Goal: Transaction & Acquisition: Purchase product/service

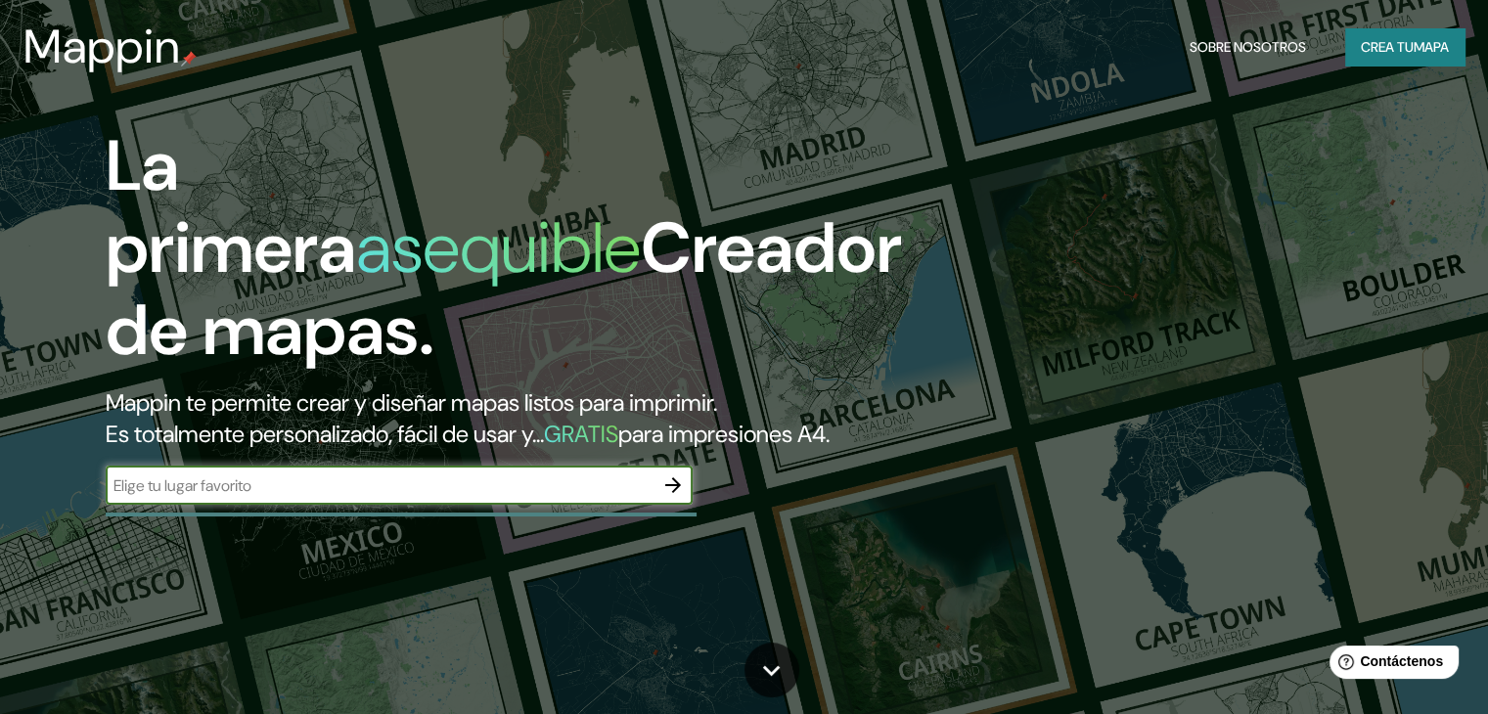
click at [333, 502] on div "​" at bounding box center [399, 485] width 587 height 39
paste input "Av. Reforma, [GEOGRAPHIC_DATA], [GEOGRAPHIC_DATA][PERSON_NAME], [GEOGRAPHIC_DAT…"
type input "Av. Reforma, [GEOGRAPHIC_DATA], [GEOGRAPHIC_DATA][PERSON_NAME], [GEOGRAPHIC_DAT…"
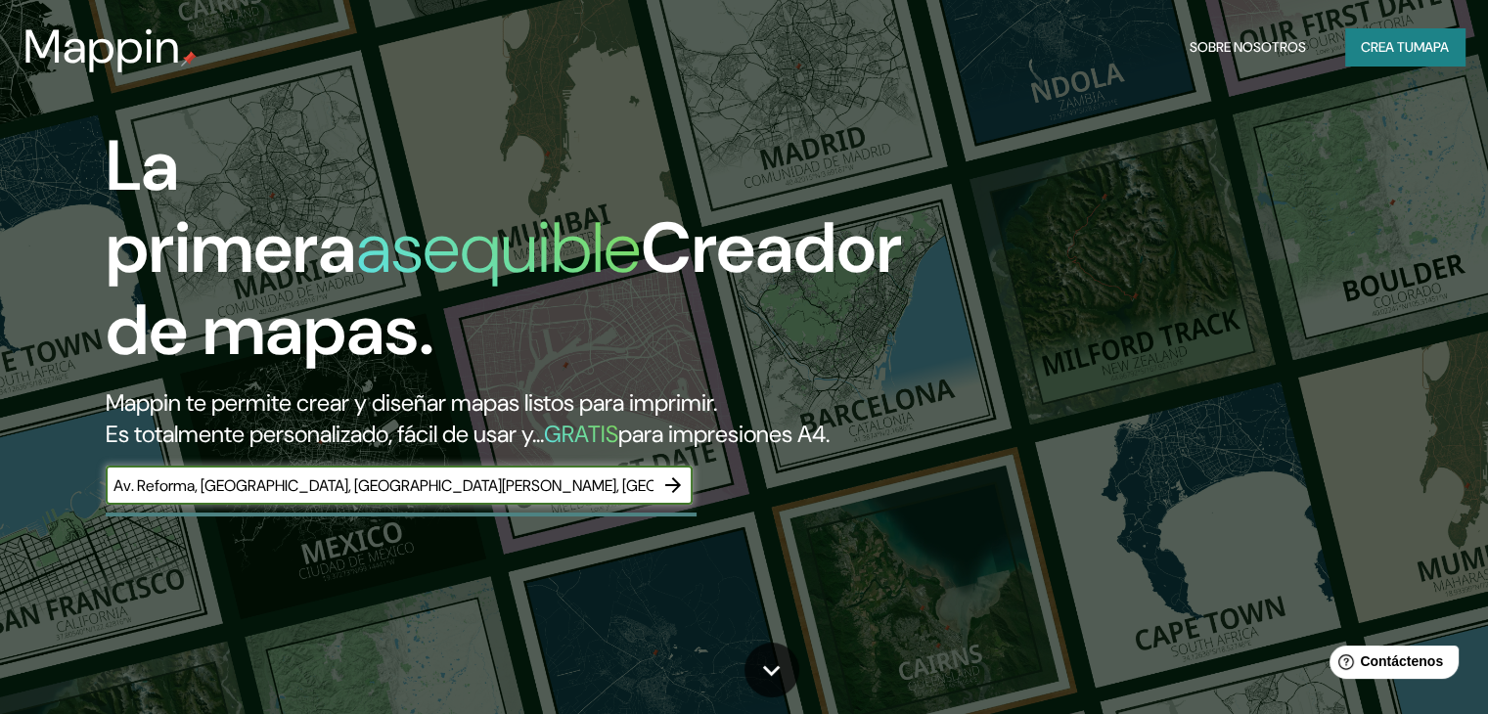
click at [677, 493] on icon "button" at bounding box center [673, 486] width 16 height 16
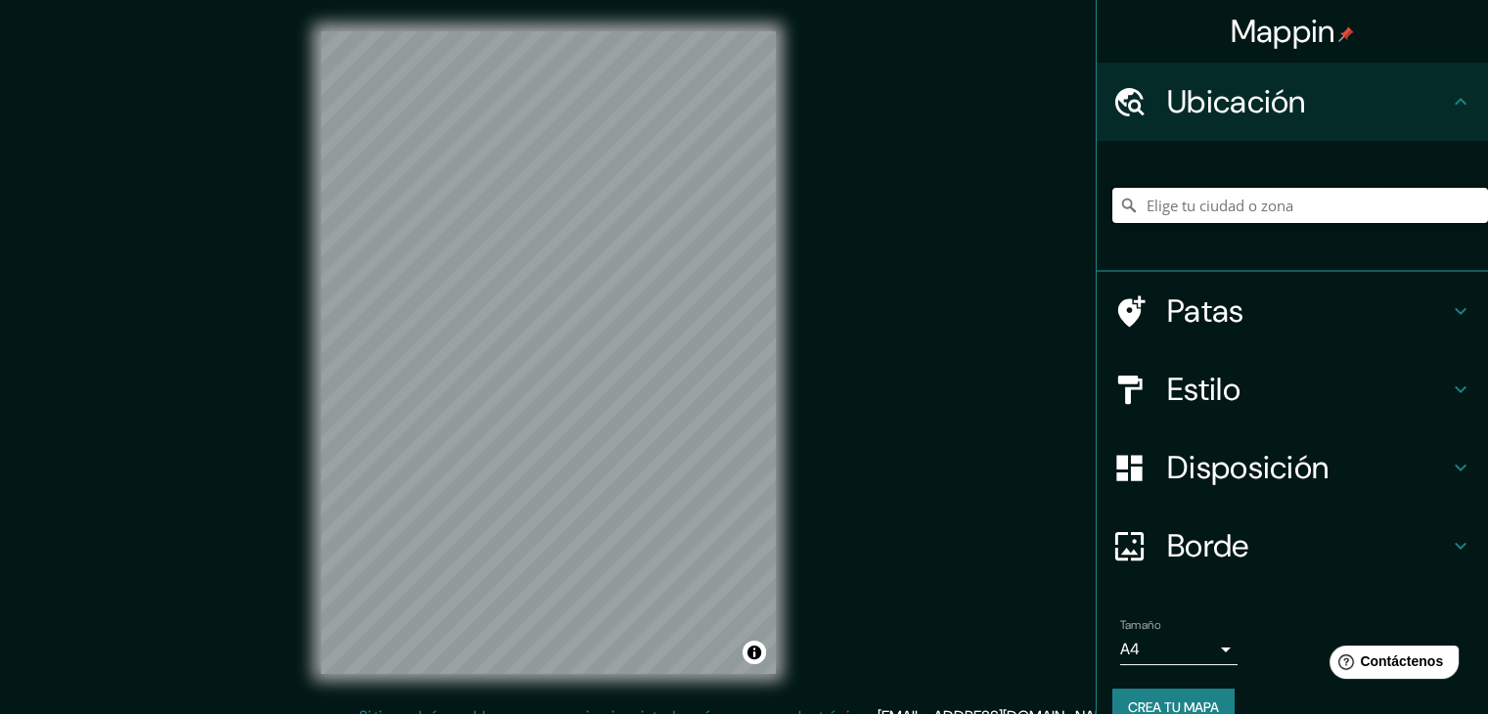
click at [1224, 209] on input "Elige tu ciudad o zona" at bounding box center [1301, 205] width 376 height 35
paste input "Av. Reforma, [GEOGRAPHIC_DATA], [GEOGRAPHIC_DATA][PERSON_NAME], [GEOGRAPHIC_DAT…"
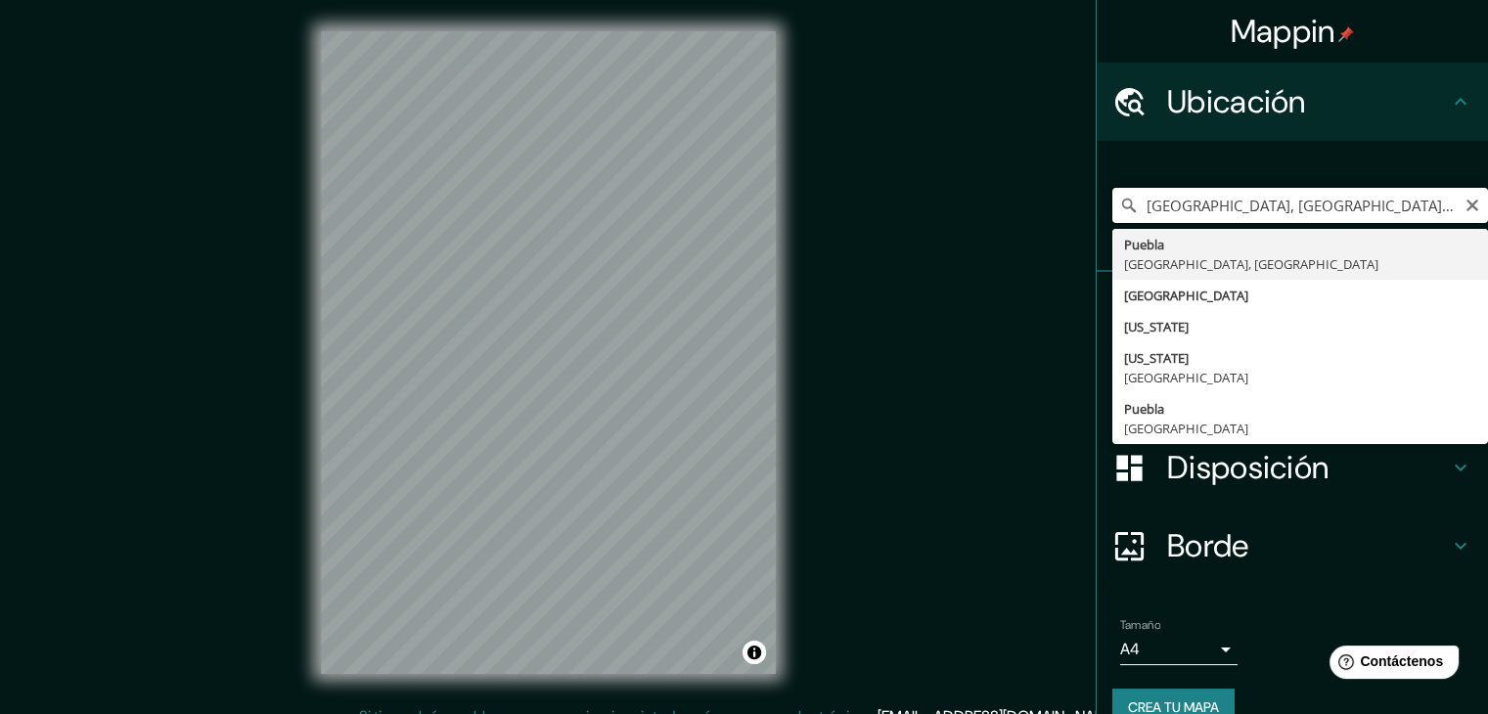
click at [1301, 207] on input "[GEOGRAPHIC_DATA], [GEOGRAPHIC_DATA], [GEOGRAPHIC_DATA]" at bounding box center [1301, 205] width 376 height 35
drag, startPoint x: 1315, startPoint y: 205, endPoint x: 1097, endPoint y: 199, distance: 218.3
click at [1113, 199] on input "[GEOGRAPHIC_DATA], [GEOGRAPHIC_DATA], [GEOGRAPHIC_DATA]" at bounding box center [1301, 205] width 376 height 35
paste input "Av. [PERSON_NAME] y. [PERSON_NAME], [GEOGRAPHIC_DATA], [GEOGRAPHIC_DATA][PERSON…"
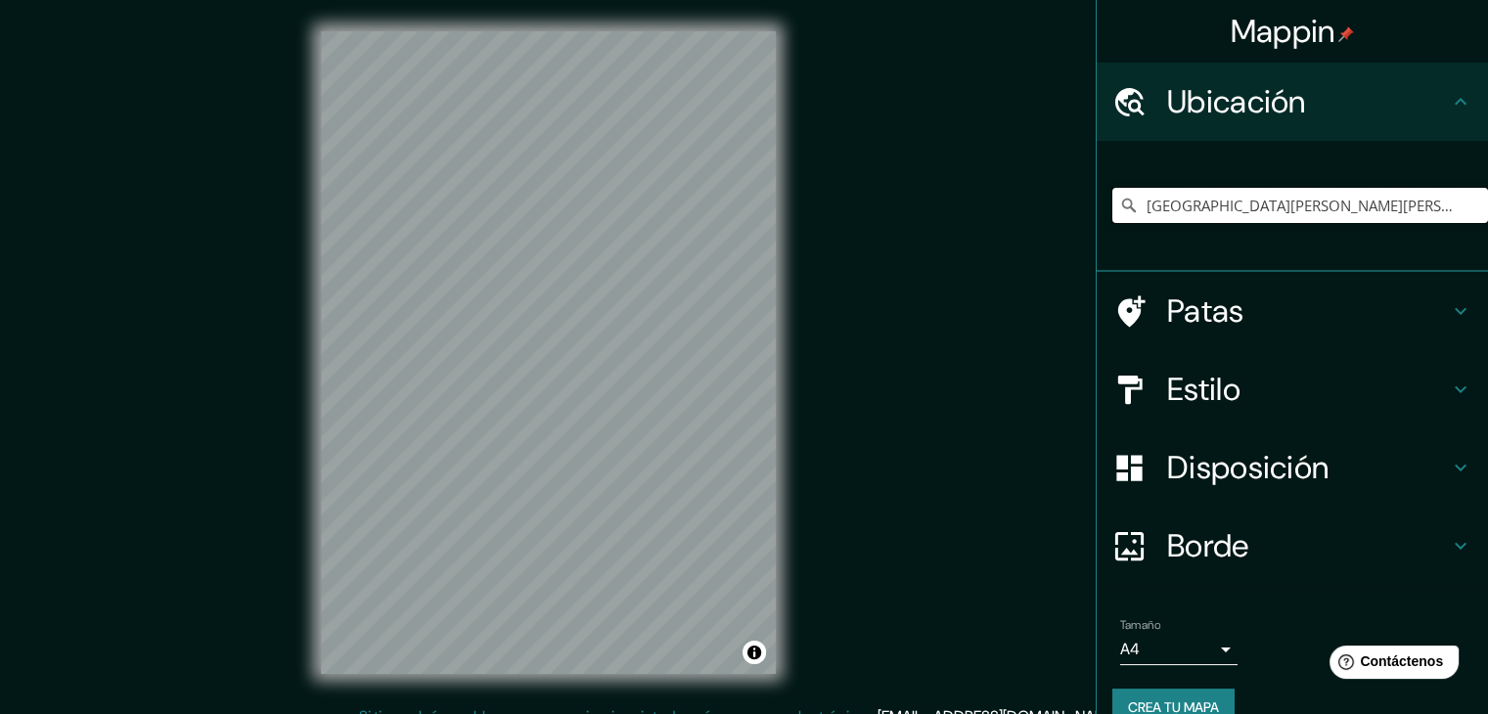
type input "[GEOGRAPHIC_DATA][PERSON_NAME][PERSON_NAME], [GEOGRAPHIC_DATA], [GEOGRAPHIC_DAT…"
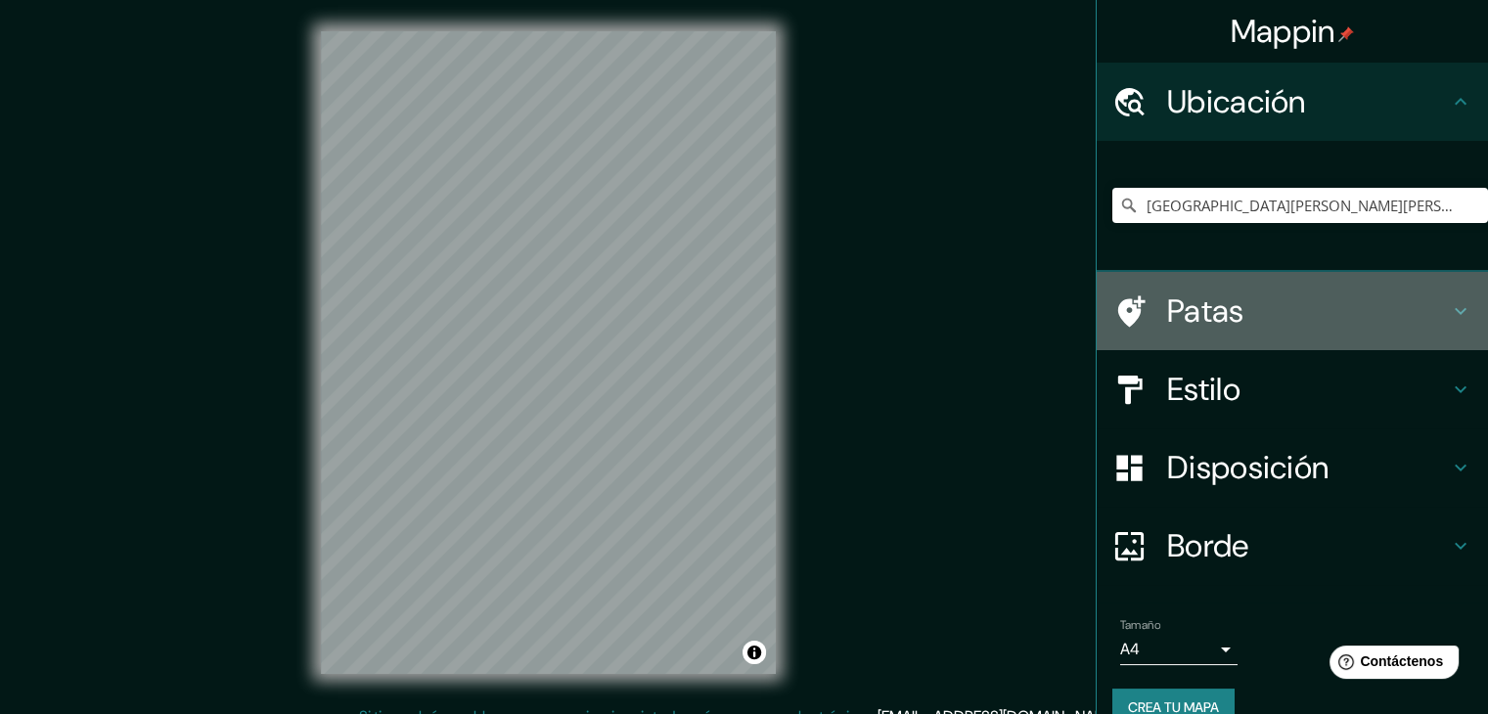
click at [1350, 297] on h4 "Patas" at bounding box center [1308, 311] width 282 height 39
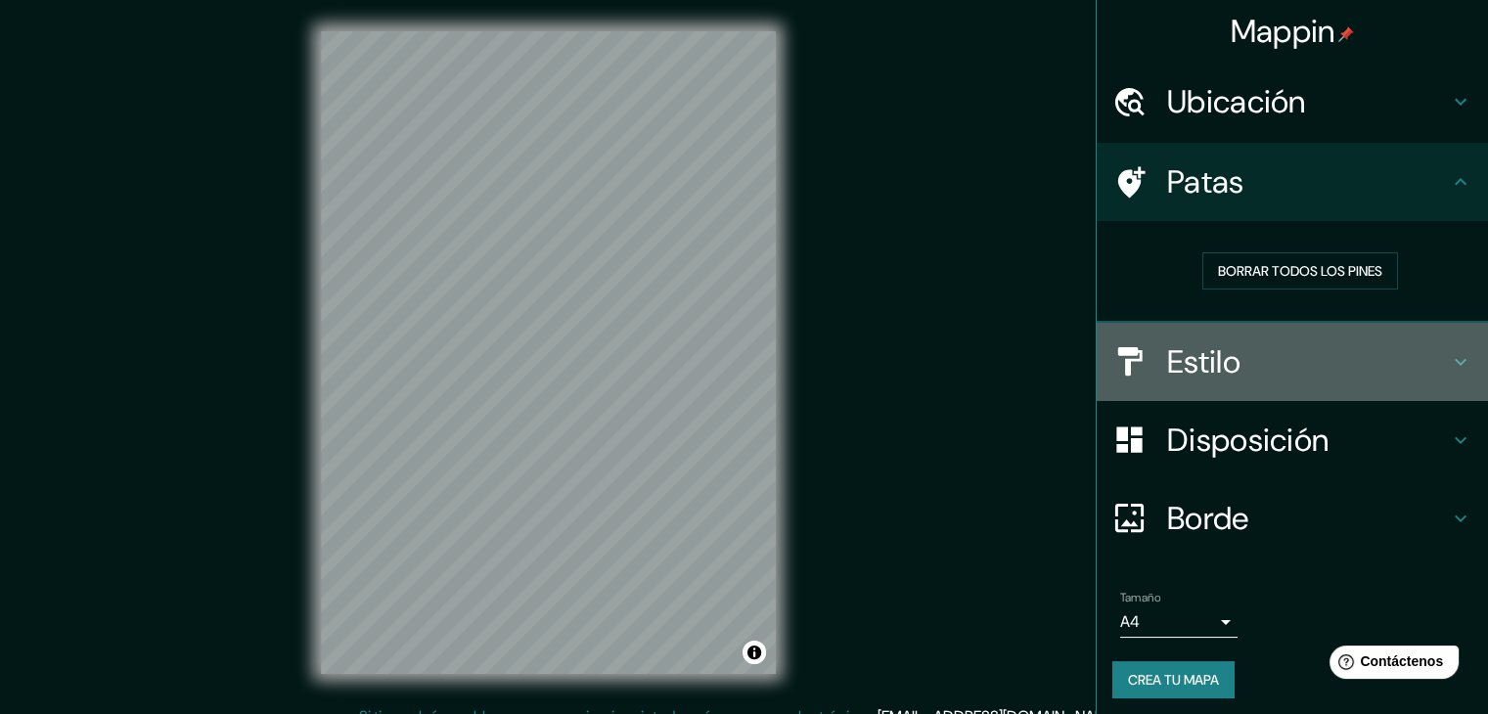
click at [1303, 367] on h4 "Estilo" at bounding box center [1308, 361] width 282 height 39
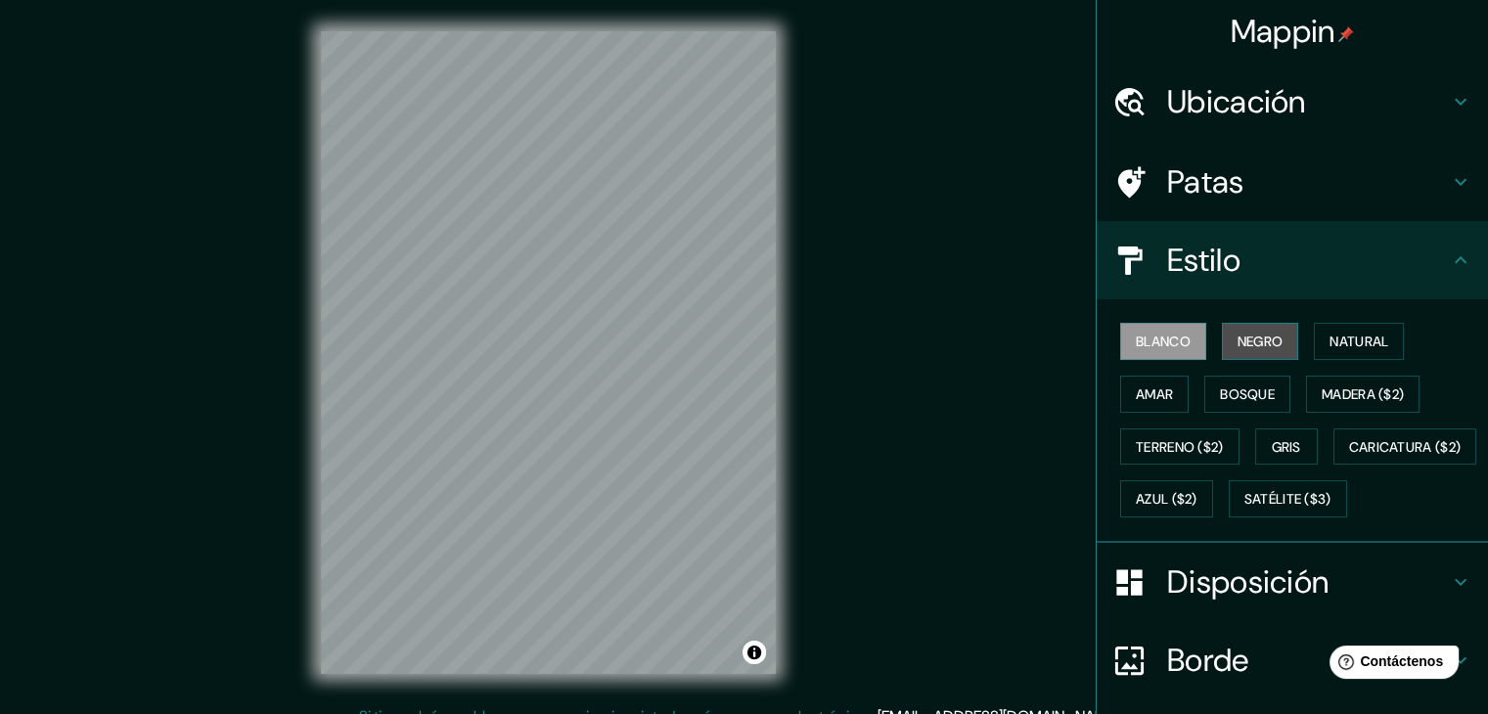
click at [1268, 353] on button "Negro" at bounding box center [1260, 341] width 77 height 37
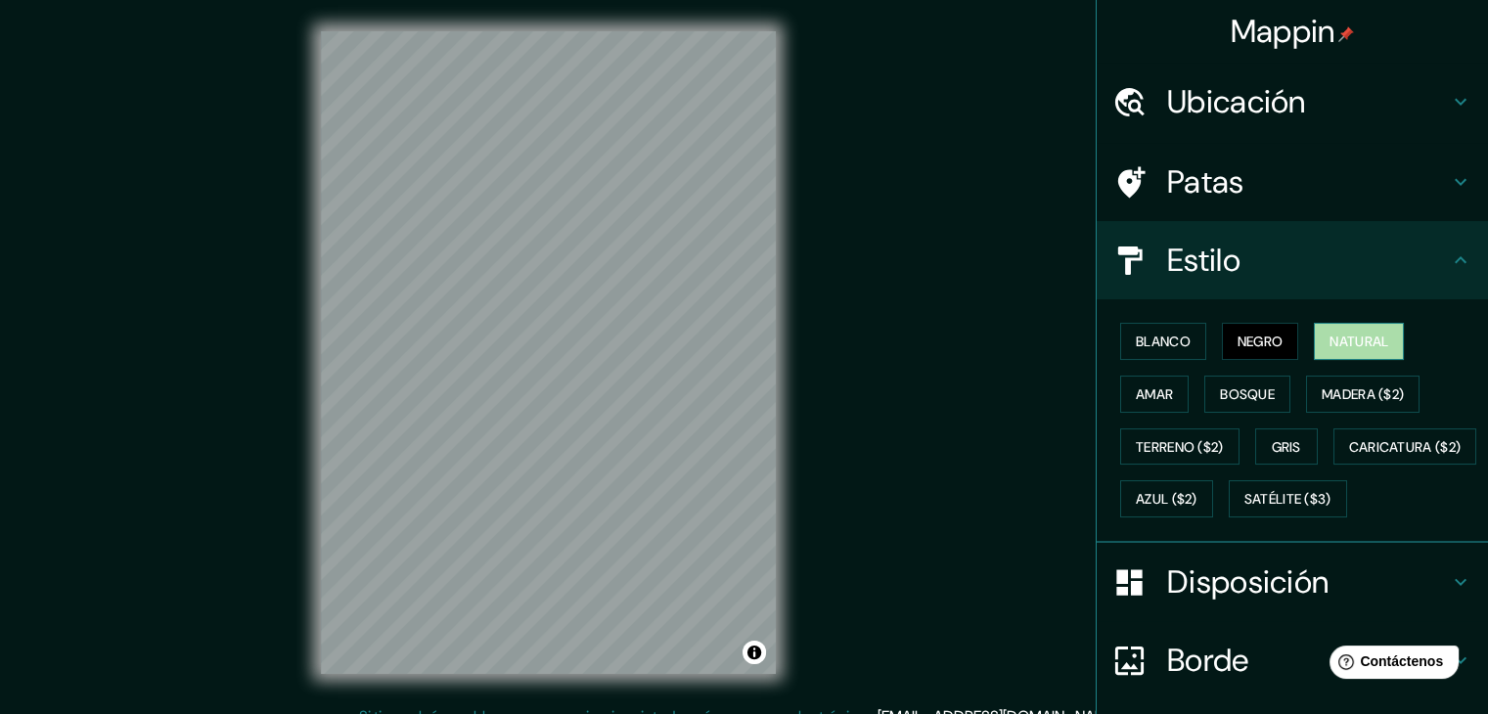
click at [1339, 350] on font "Natural" at bounding box center [1359, 341] width 59 height 25
click at [1136, 399] on font "Amar" at bounding box center [1154, 395] width 37 height 18
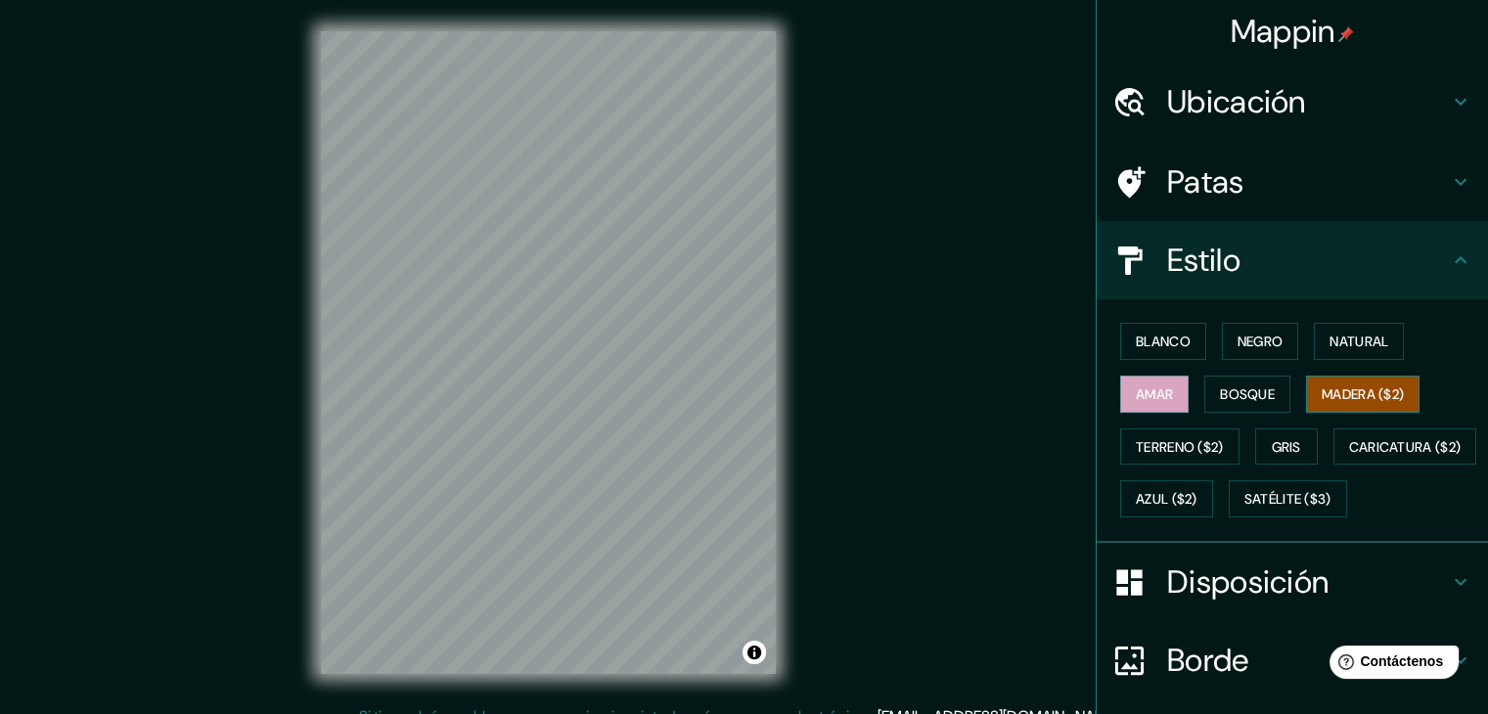
click at [1339, 399] on font "Madera ($2)" at bounding box center [1363, 395] width 82 height 18
click at [1156, 434] on font "Terreno ($2)" at bounding box center [1180, 446] width 88 height 25
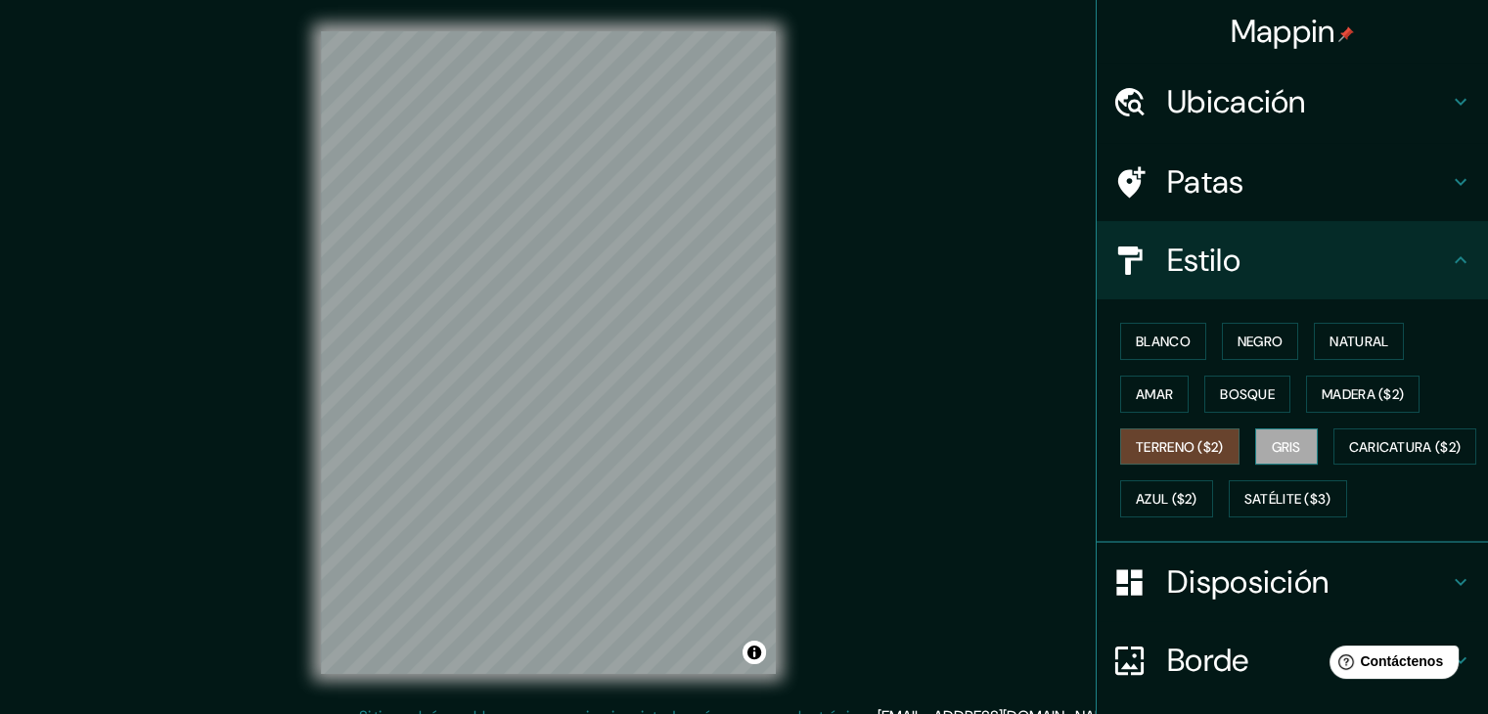
click at [1301, 452] on button "Gris" at bounding box center [1286, 447] width 63 height 37
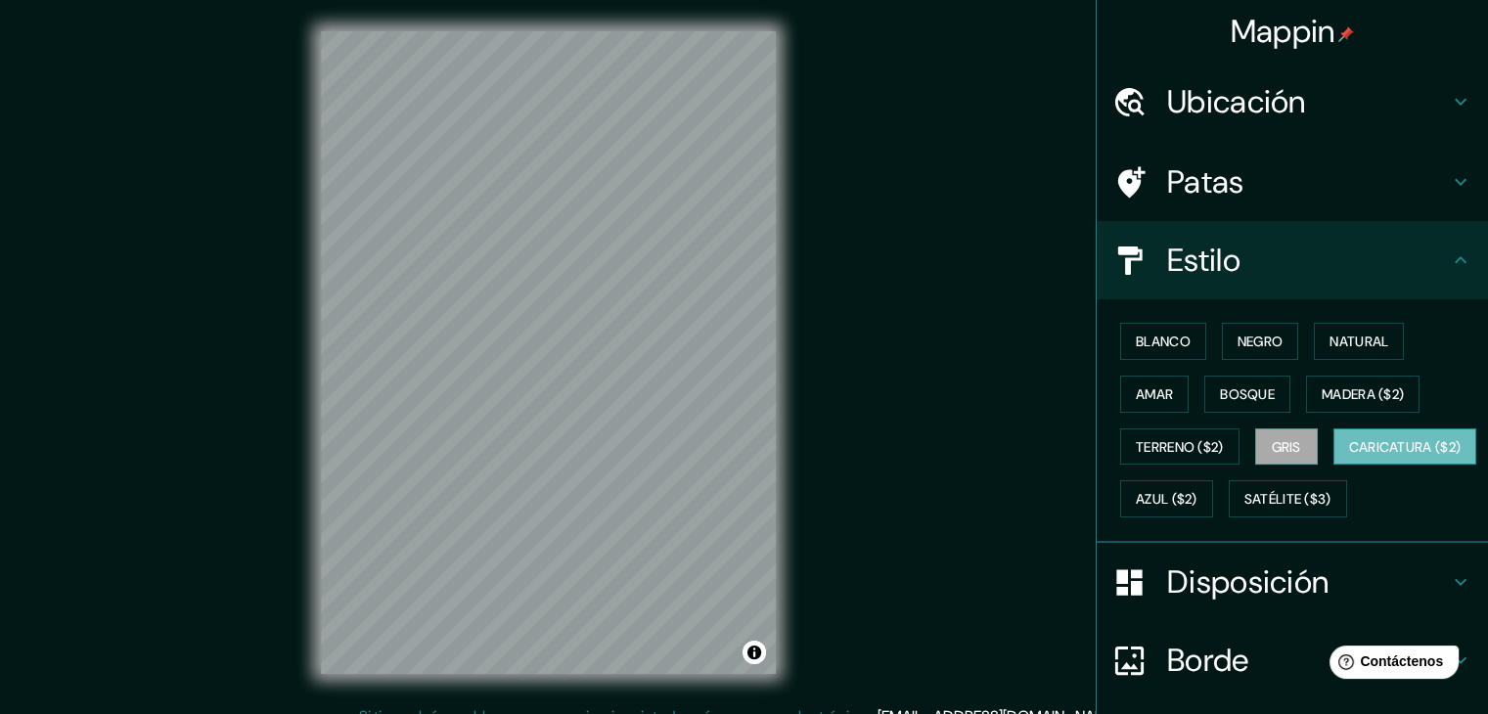
click at [1349, 456] on font "Caricatura ($2)" at bounding box center [1405, 447] width 113 height 18
click at [1198, 507] on font "Azul ($2)" at bounding box center [1167, 498] width 62 height 25
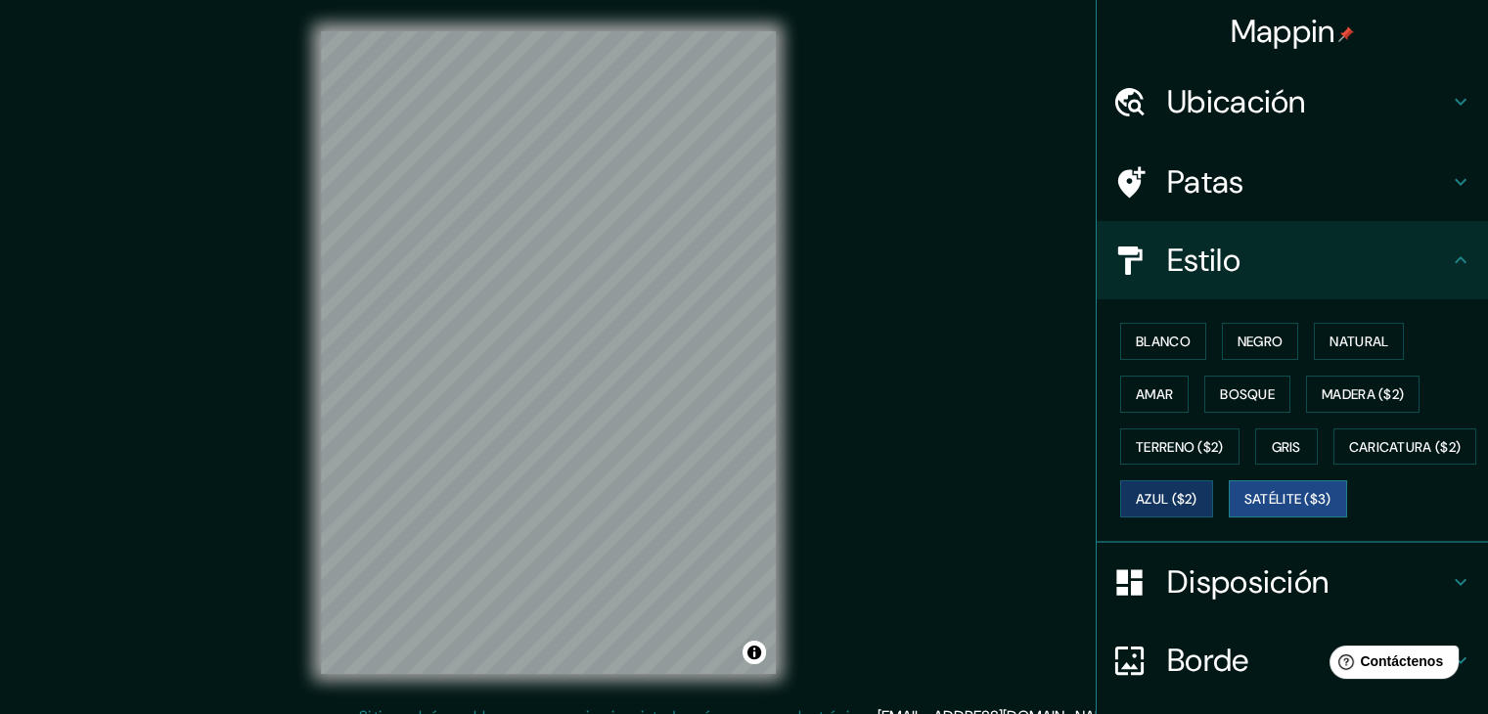
click at [1245, 512] on font "Satélite ($3)" at bounding box center [1288, 498] width 87 height 25
click at [1314, 349] on button "Natural" at bounding box center [1359, 341] width 90 height 37
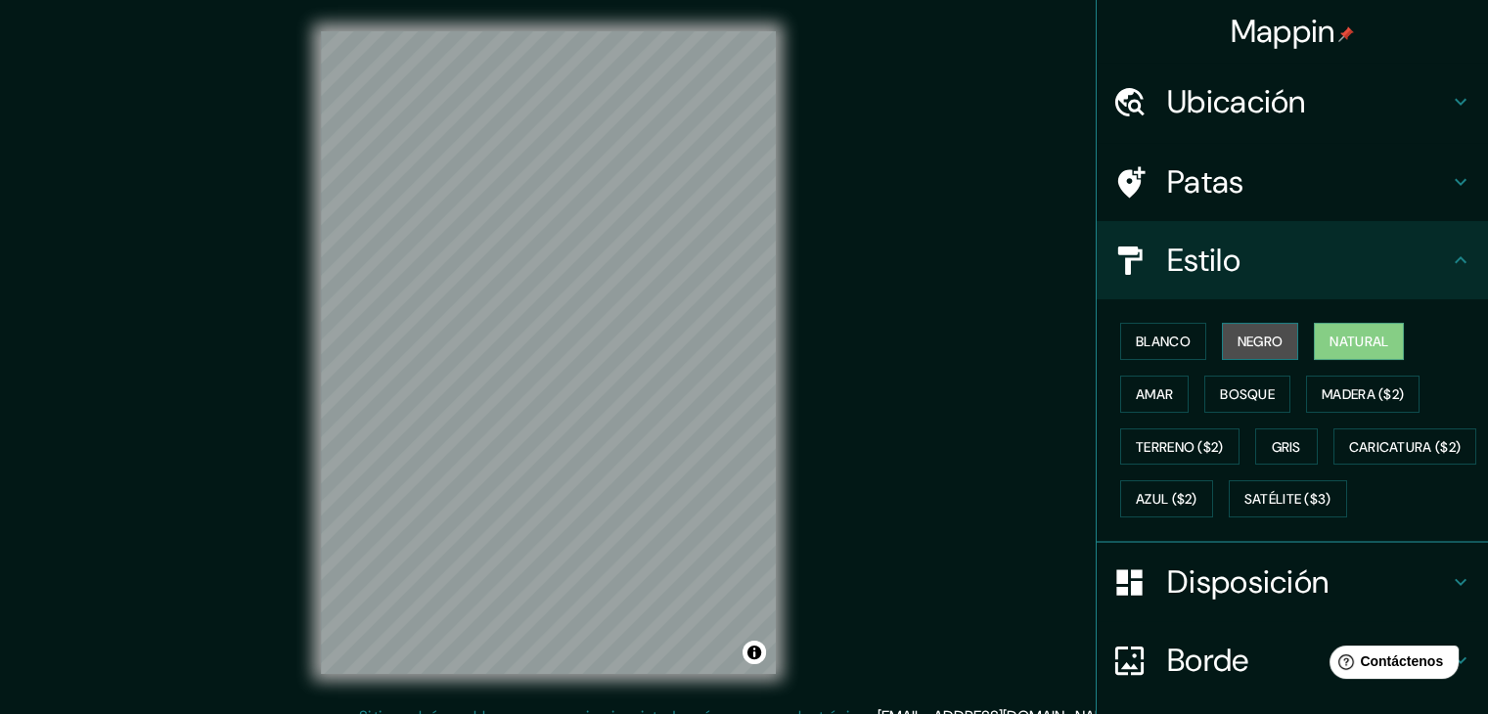
click at [1241, 333] on font "Negro" at bounding box center [1261, 342] width 46 height 18
click at [1186, 397] on div "Blanco Negro Natural Amar Bosque Madera ($2) Terreno ($2) Gris Caricatura ($2) …" at bounding box center [1301, 420] width 376 height 210
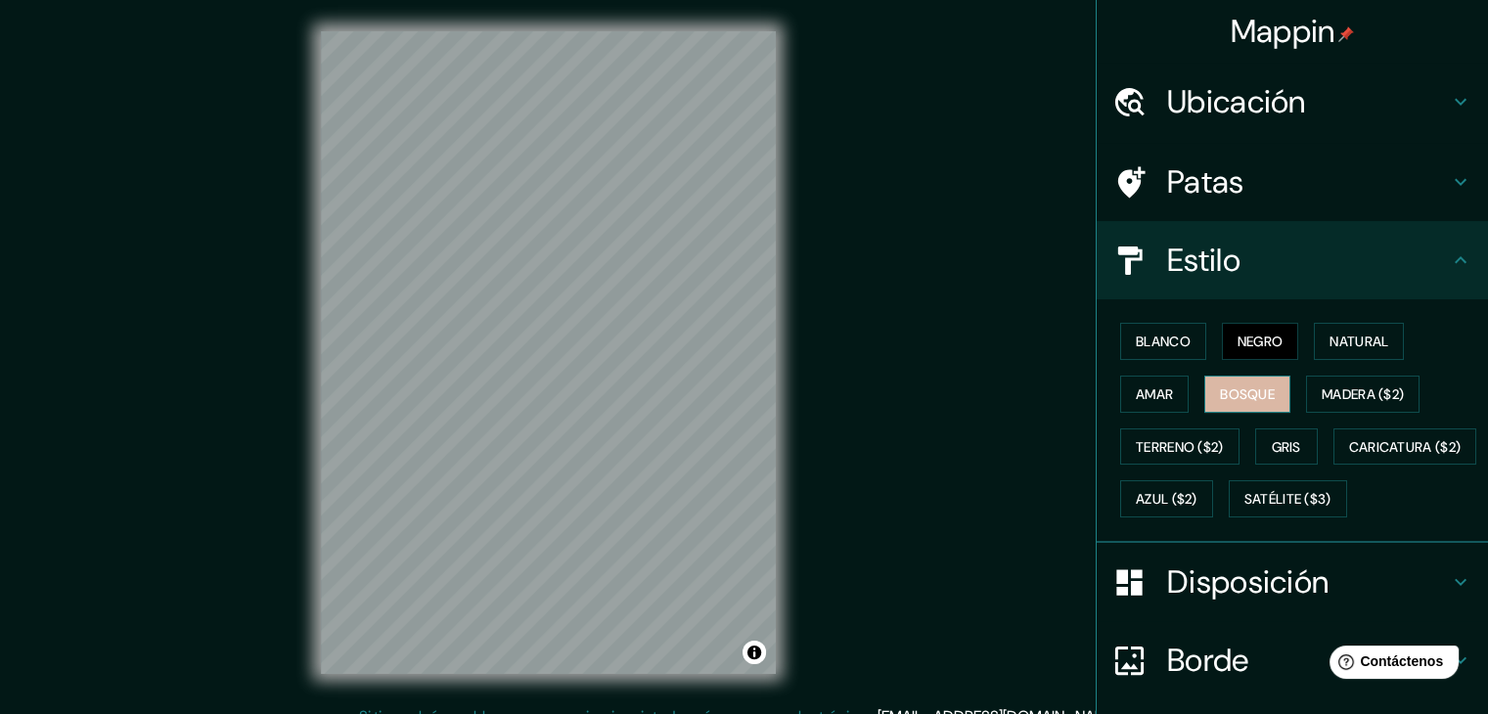
click at [1221, 394] on font "Bosque" at bounding box center [1247, 395] width 55 height 18
click at [1332, 397] on font "Madera ($2)" at bounding box center [1363, 395] width 82 height 18
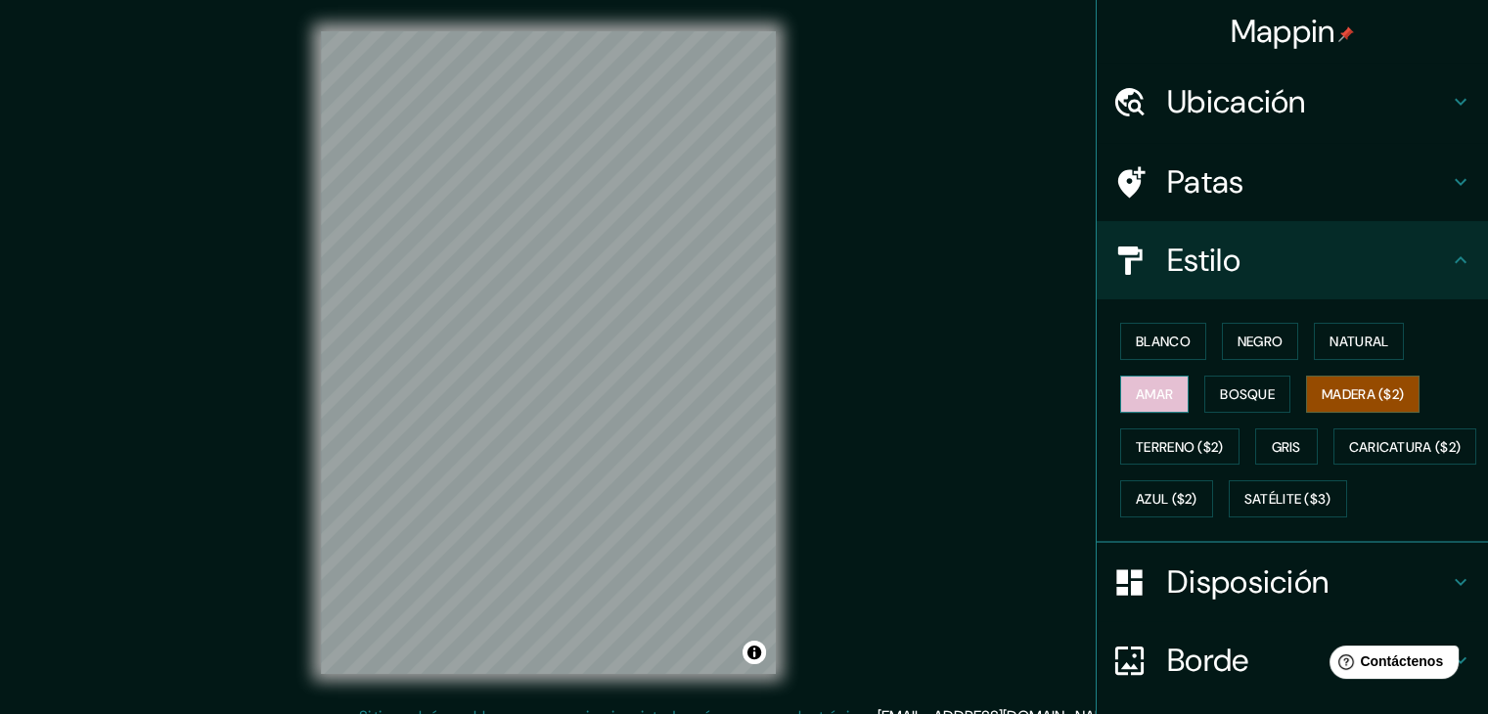
click at [1154, 387] on font "Amar" at bounding box center [1154, 395] width 37 height 18
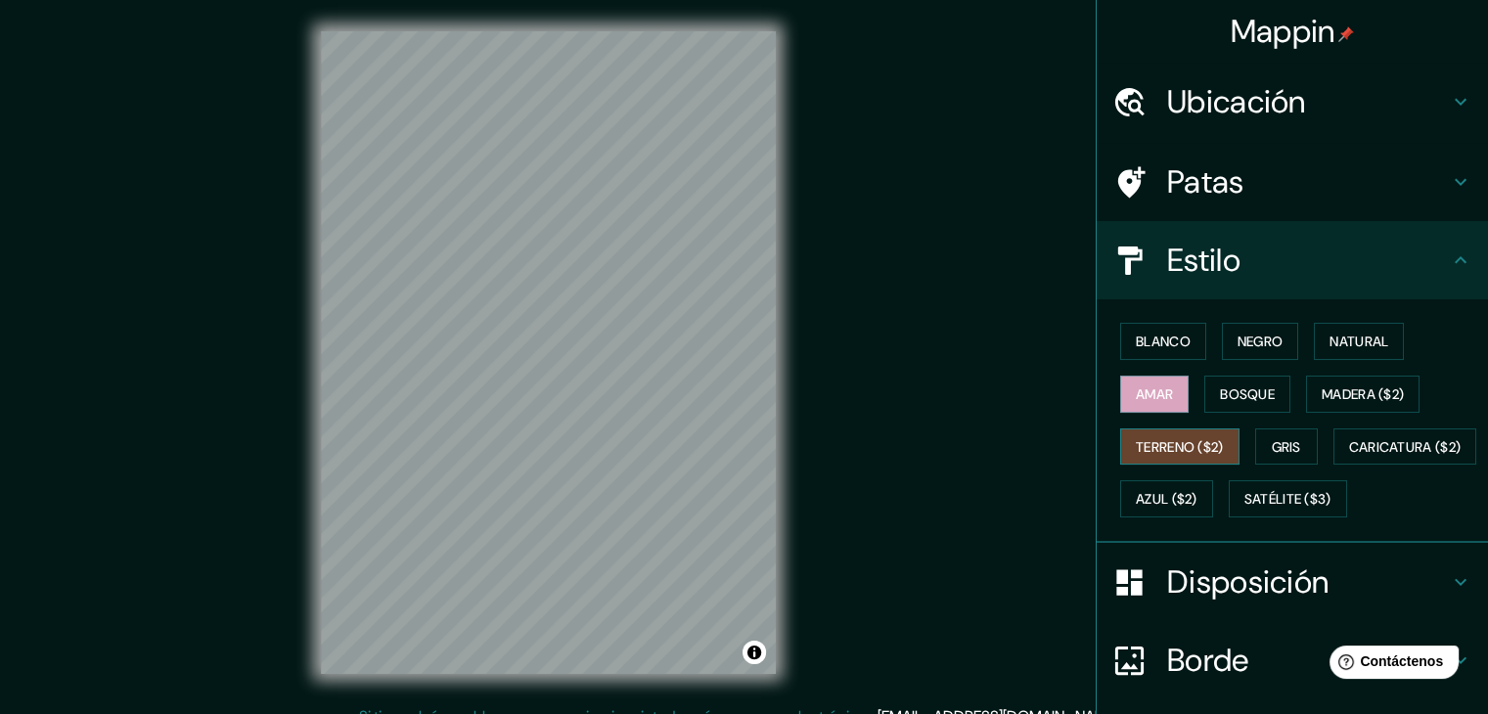
click at [1168, 434] on font "Terreno ($2)" at bounding box center [1180, 446] width 88 height 25
click at [1220, 391] on font "Bosque" at bounding box center [1247, 395] width 55 height 18
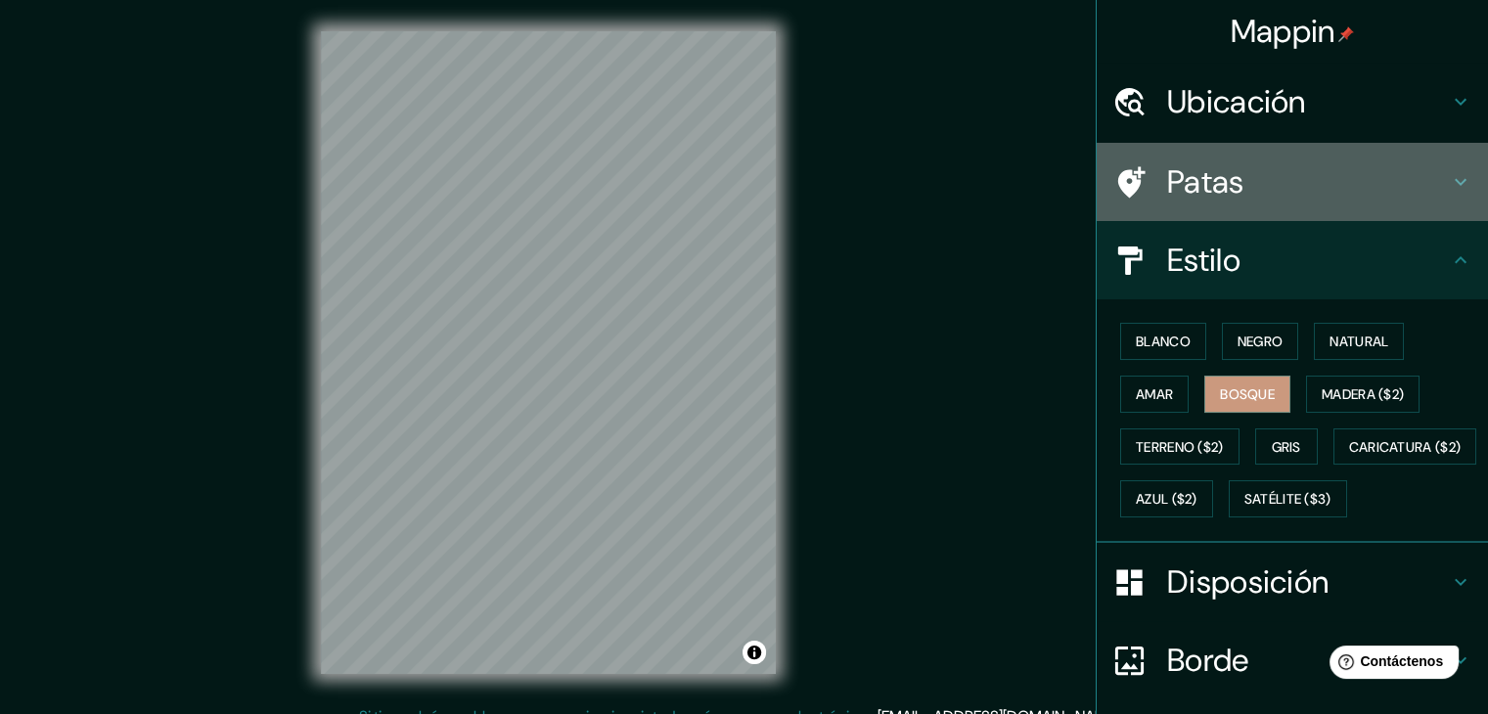
click at [1279, 174] on h4 "Patas" at bounding box center [1308, 181] width 282 height 39
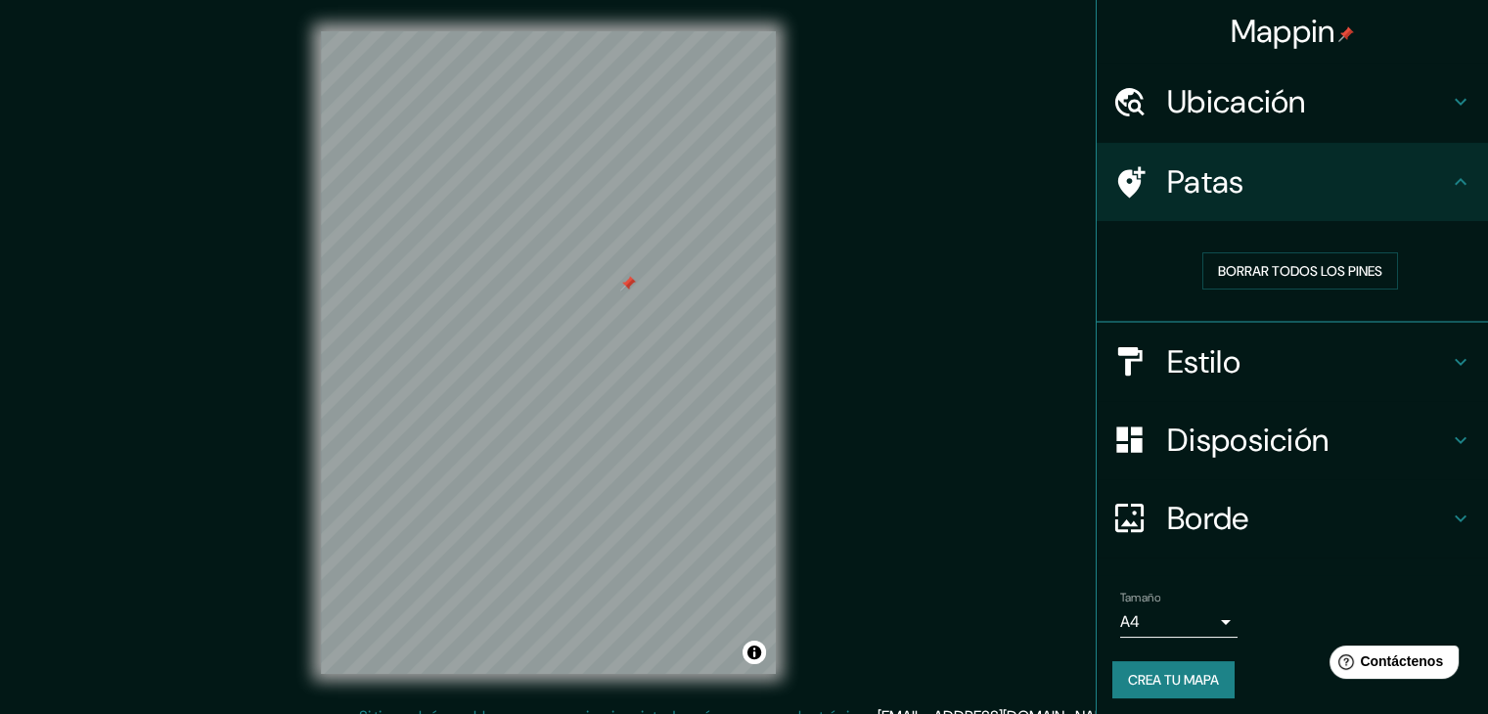
click at [1272, 439] on font "Disposición" at bounding box center [1247, 440] width 161 height 41
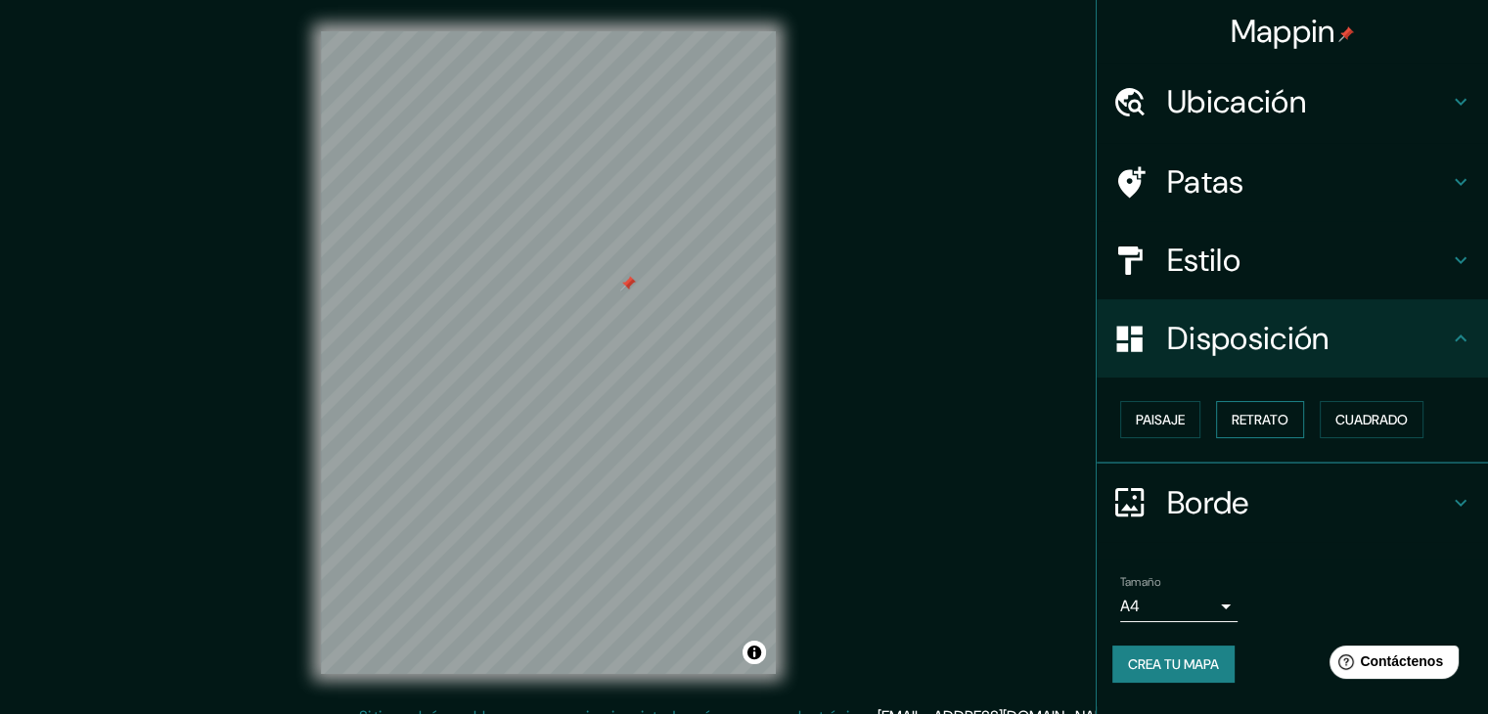
click at [1245, 404] on button "Retrato" at bounding box center [1260, 419] width 88 height 37
click at [1399, 419] on font "Cuadrado" at bounding box center [1372, 420] width 72 height 18
